Goal: Use online tool/utility: Utilize a website feature to perform a specific function

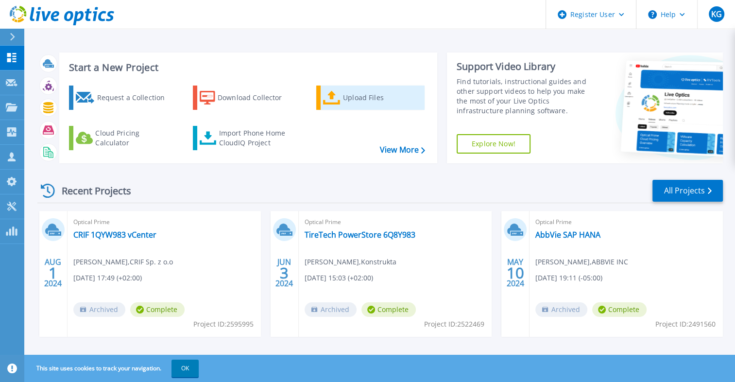
click at [357, 96] on div "Upload Files" at bounding box center [382, 97] width 78 height 19
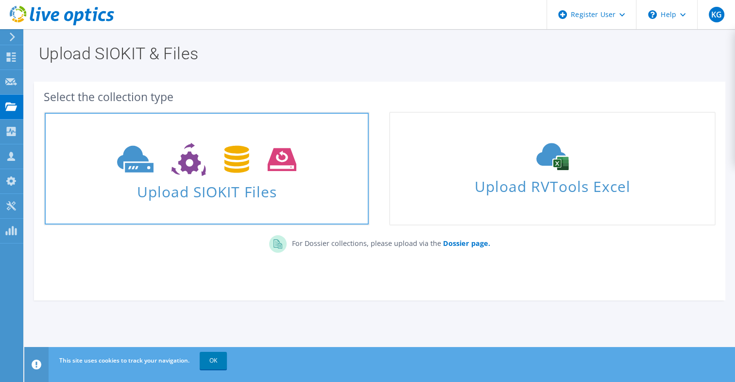
click at [208, 192] on span "Upload SIOKIT Files" at bounding box center [207, 188] width 324 height 21
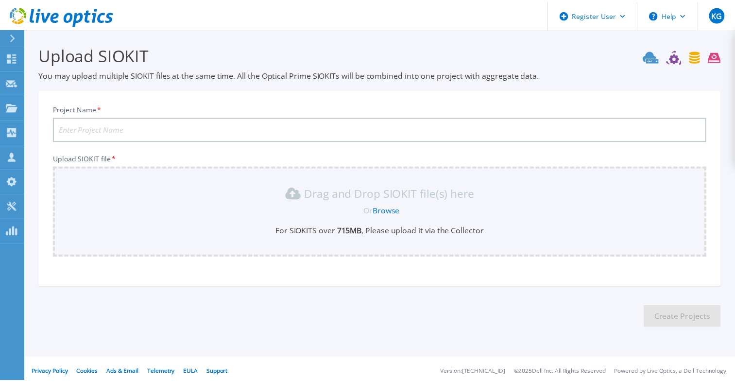
scroll to position [4, 0]
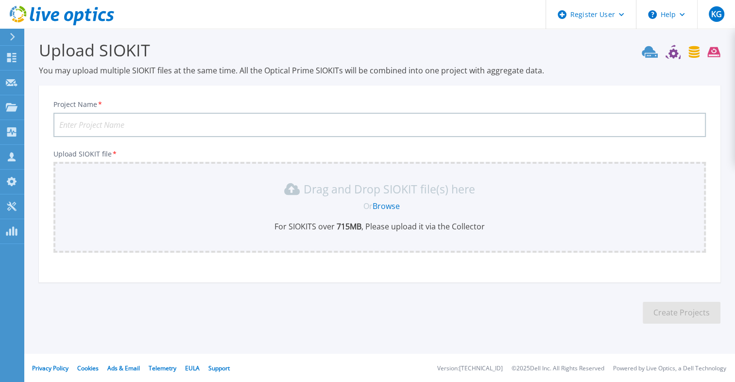
drag, startPoint x: 107, startPoint y: 345, endPoint x: 166, endPoint y: 125, distance: 227.6
click at [166, 125] on input "Project Name *" at bounding box center [379, 125] width 652 height 24
paste input "httpsdell-my.sharepoint.comppkennethgotschEcIhr2NH5dNLuMQLhrANB0gBa0Bmn6VuzfpJG…"
drag, startPoint x: 68, startPoint y: 121, endPoint x: 542, endPoint y: 154, distance: 475.2
click at [542, 154] on div "Project Name * httpsdell-my.sharepoint.comppkennethgotschEcIhr2NH5dNLuMQLhrANB0…" at bounding box center [379, 187] width 681 height 190
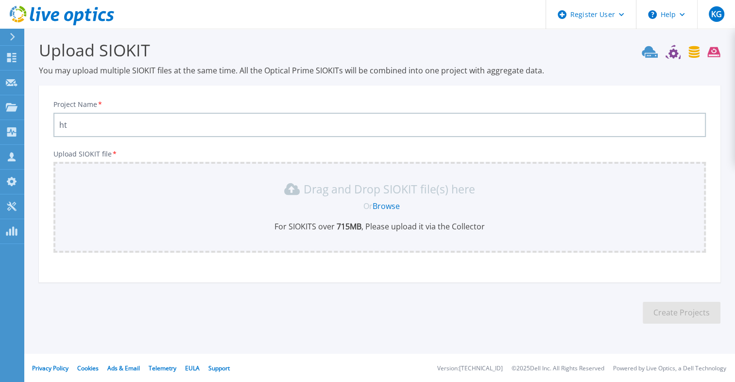
type input "h"
paste input "httpsdell-my.sharepoint.comppkennethgotschEcIhr2NH5dNLuMQLhrANB0gBa0Bmn6VuzfpJG…"
type input "h"
paste input "W10F0KXVL3"
type input "W10F0KXVL3 13-Oct-2025"
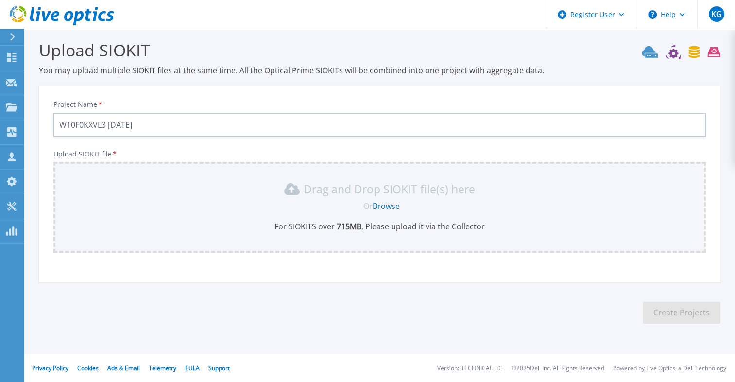
click at [388, 203] on link "Browse" at bounding box center [386, 206] width 27 height 11
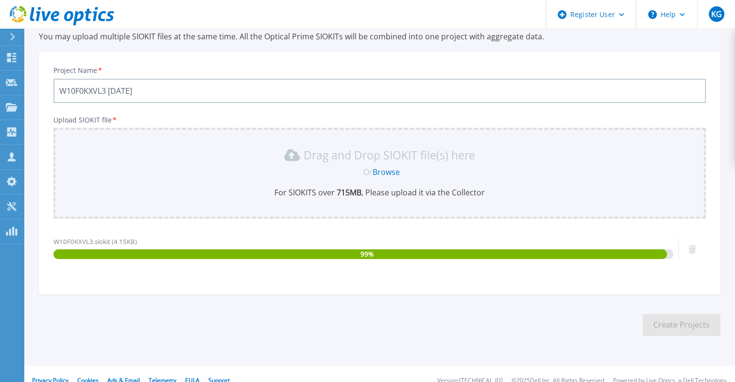
scroll to position [51, 0]
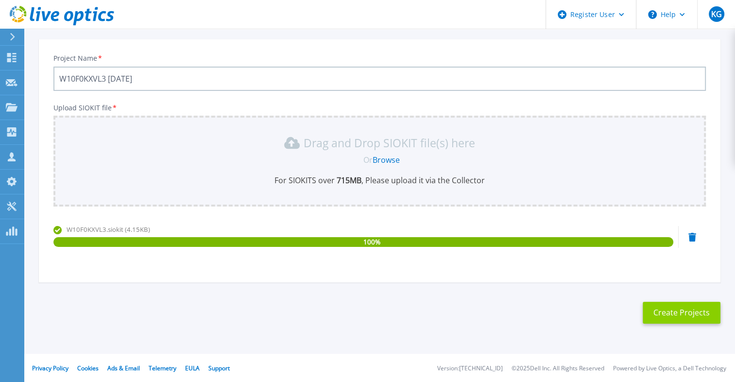
click at [715, 306] on button "Create Projects" at bounding box center [682, 313] width 78 height 22
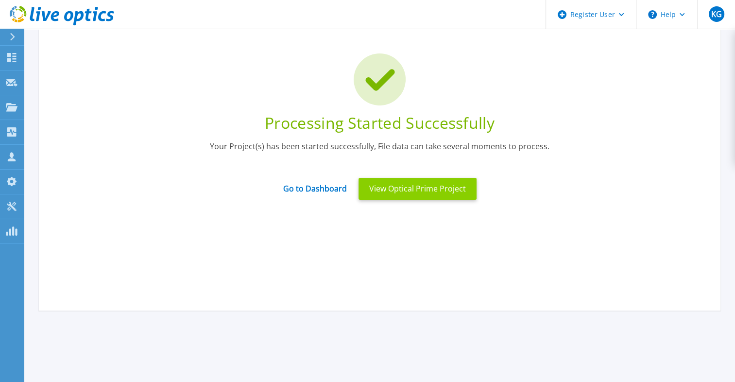
click at [458, 187] on button "View Optical Prime Project" at bounding box center [417, 189] width 118 height 22
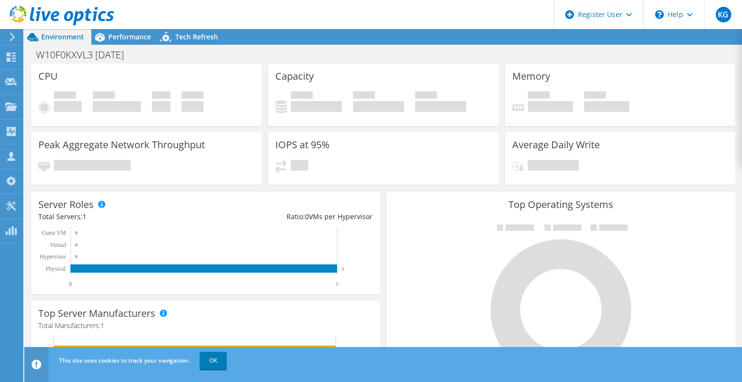
click at [327, 17] on header "KG Dell User Kenneth Gotsch Kenneth.Gotsch@Dell.com Dell My Profile Log Out \n …" at bounding box center [371, 14] width 742 height 29
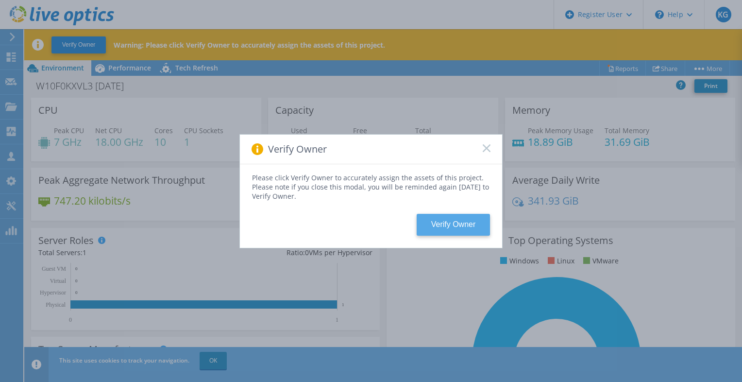
click at [465, 228] on button "Verify Owner" at bounding box center [453, 225] width 73 height 22
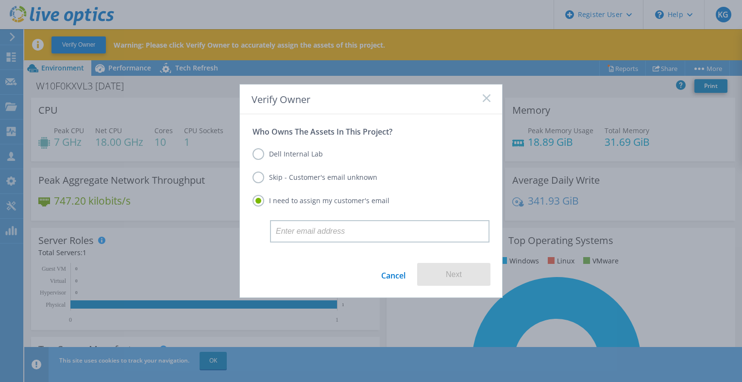
click at [299, 154] on label "Dell Internal Lab" at bounding box center [288, 154] width 70 height 12
click at [0, 0] on input "Dell Internal Lab" at bounding box center [0, 0] width 0 height 0
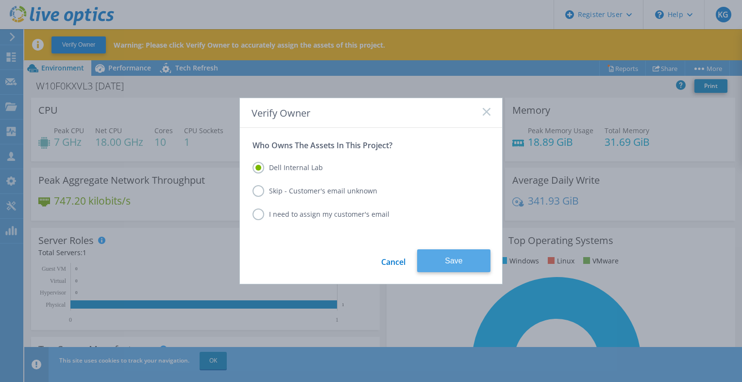
click at [462, 259] on button "Save" at bounding box center [453, 260] width 73 height 23
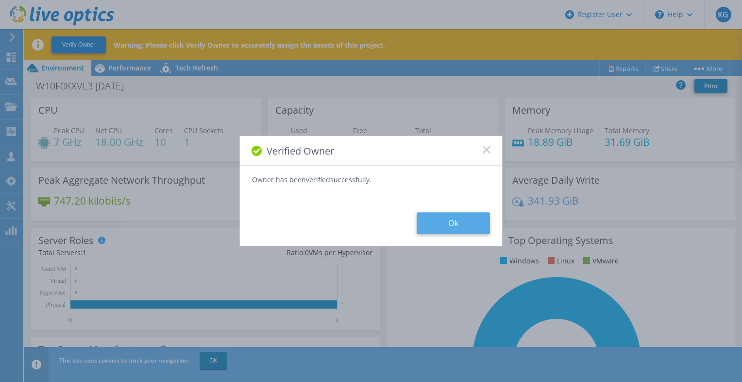
click at [462, 225] on button "Ok" at bounding box center [453, 223] width 73 height 22
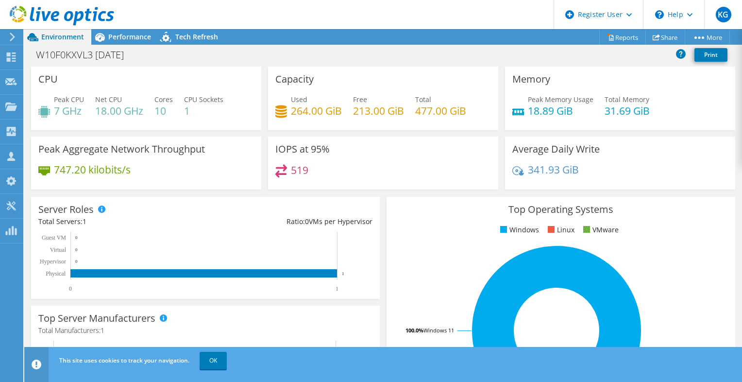
click at [400, 51] on div "W10F0KXVL3 [DATE] Print" at bounding box center [383, 55] width 718 height 18
click at [303, 15] on header "KG Dell User [PERSON_NAME] [PERSON_NAME][EMAIL_ADDRESS][PERSON_NAME][DOMAIN_NAM…" at bounding box center [371, 14] width 742 height 29
